Goal: Check status: Check status

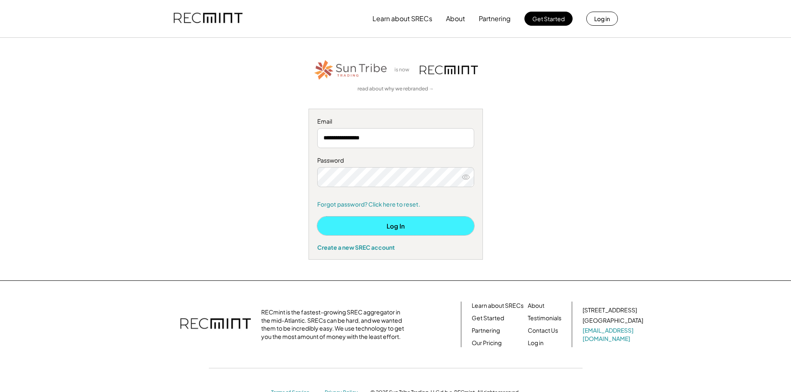
click at [410, 229] on button "Log In" at bounding box center [395, 226] width 157 height 19
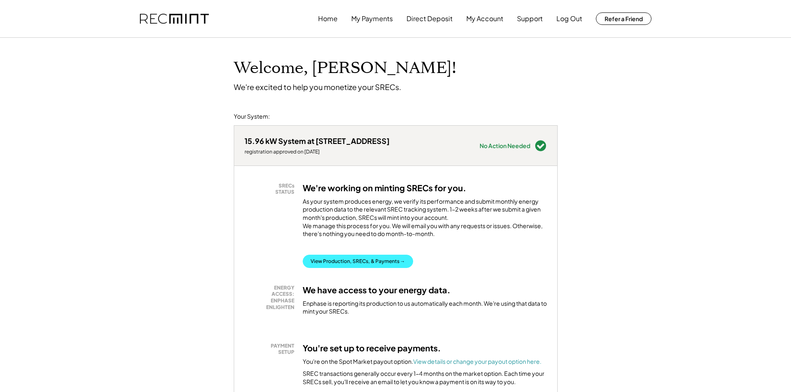
click at [331, 268] on button "View Production, SRECs, & Payments →" at bounding box center [358, 261] width 110 height 13
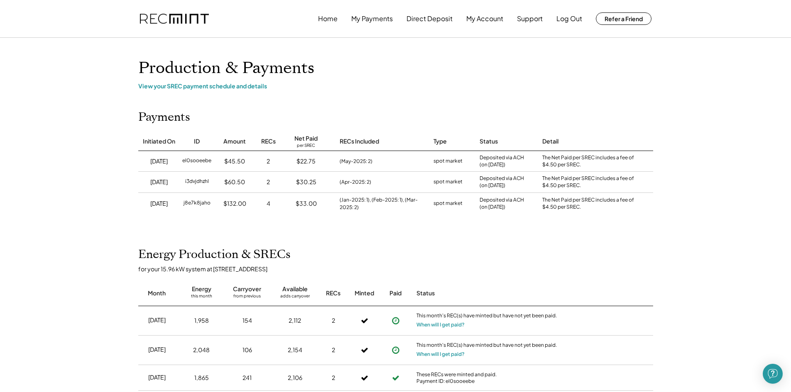
scroll to position [83, 0]
